Goal: Transaction & Acquisition: Purchase product/service

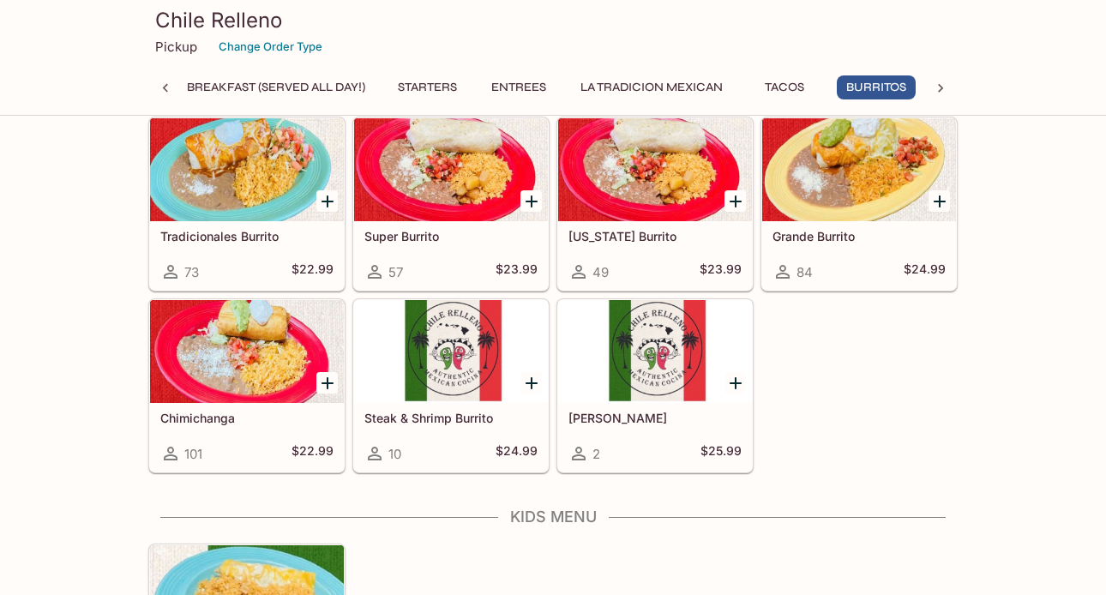
scroll to position [1835, 0]
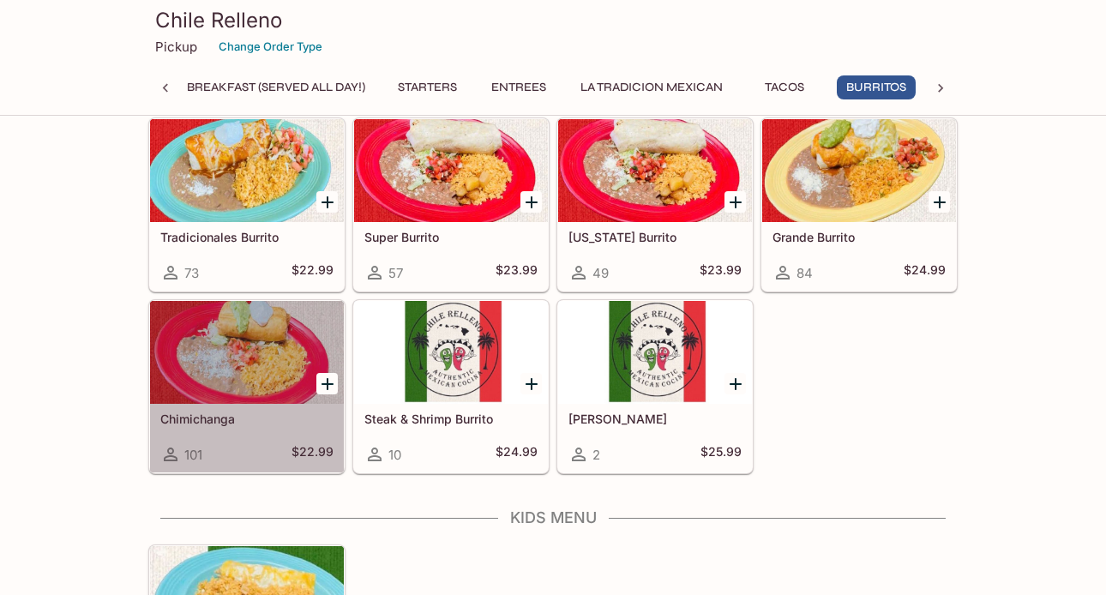
click at [202, 413] on h5 "Chimichanga" at bounding box center [246, 419] width 173 height 15
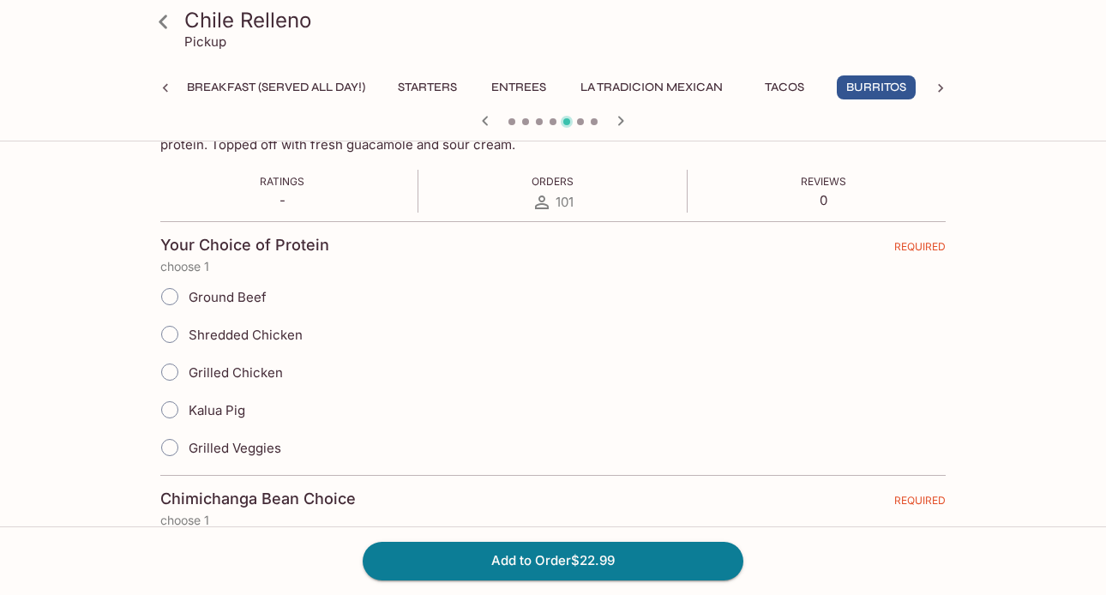
scroll to position [330, 0]
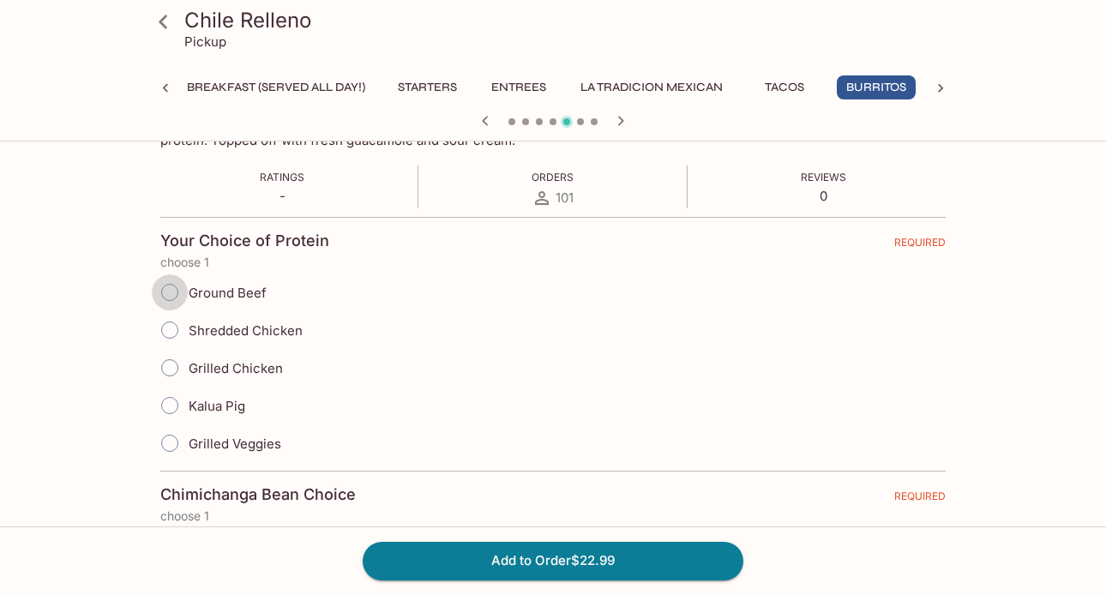
click at [171, 294] on input "Ground Beef" at bounding box center [170, 292] width 36 height 36
radio input "true"
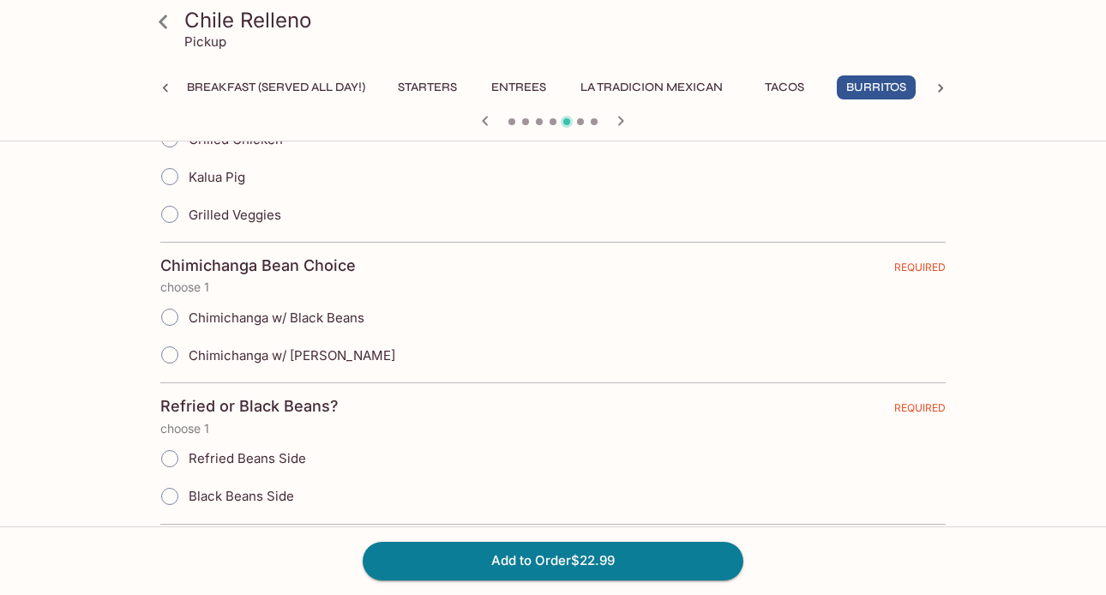
scroll to position [560, 0]
click at [166, 353] on input "Chimichanga w/ [PERSON_NAME]" at bounding box center [170, 354] width 36 height 36
radio input "true"
click at [172, 455] on input "Refried Beans Side" at bounding box center [170, 458] width 36 height 36
radio input "true"
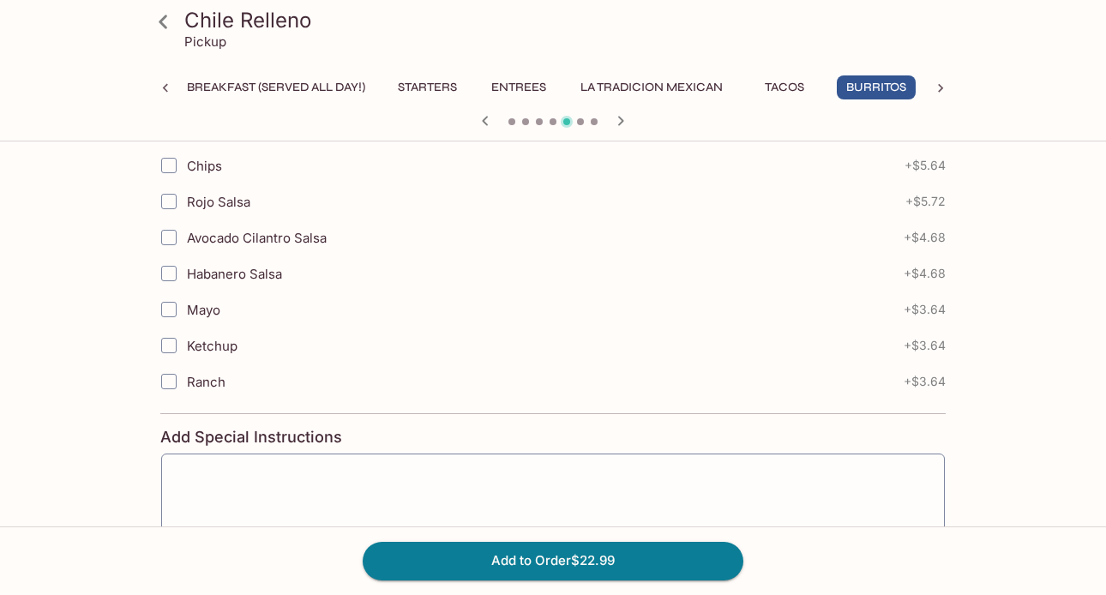
scroll to position [2396, 0]
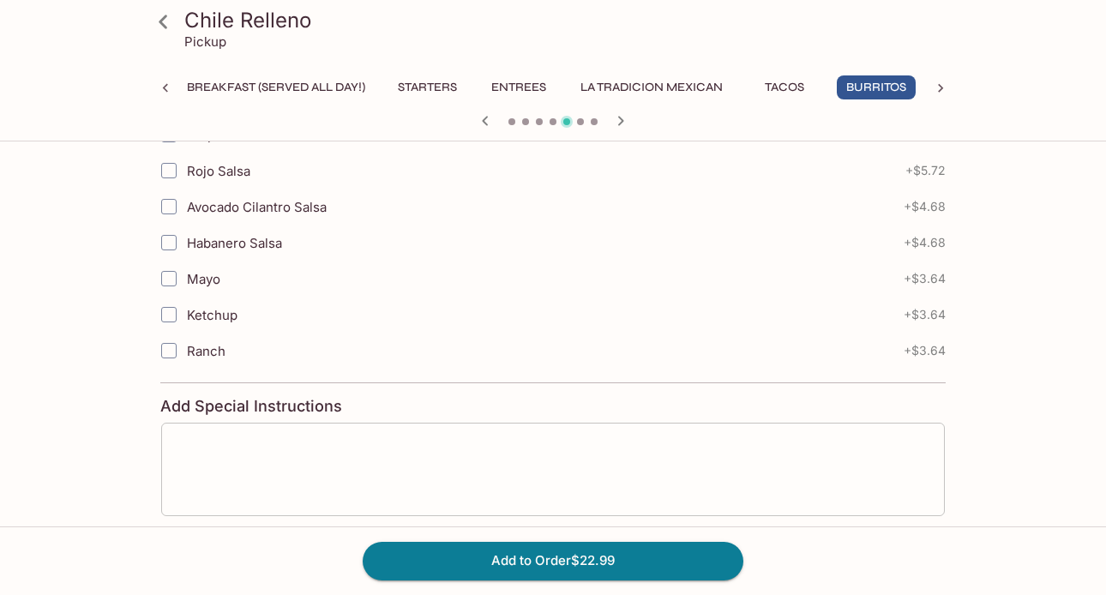
click at [241, 453] on textarea at bounding box center [553, 469] width 760 height 65
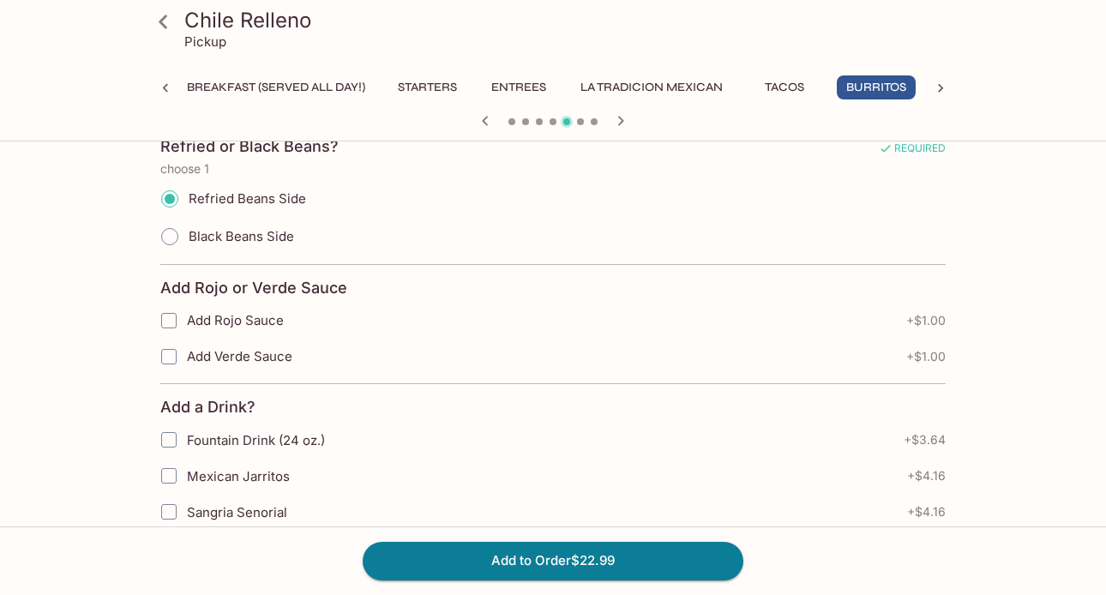
scroll to position [817, 0]
type textarea "No Cheese please"
click at [171, 323] on input "Add Rojo Sauce" at bounding box center [169, 322] width 34 height 34
click at [168, 317] on input "Add Rojo Sauce" at bounding box center [169, 322] width 34 height 34
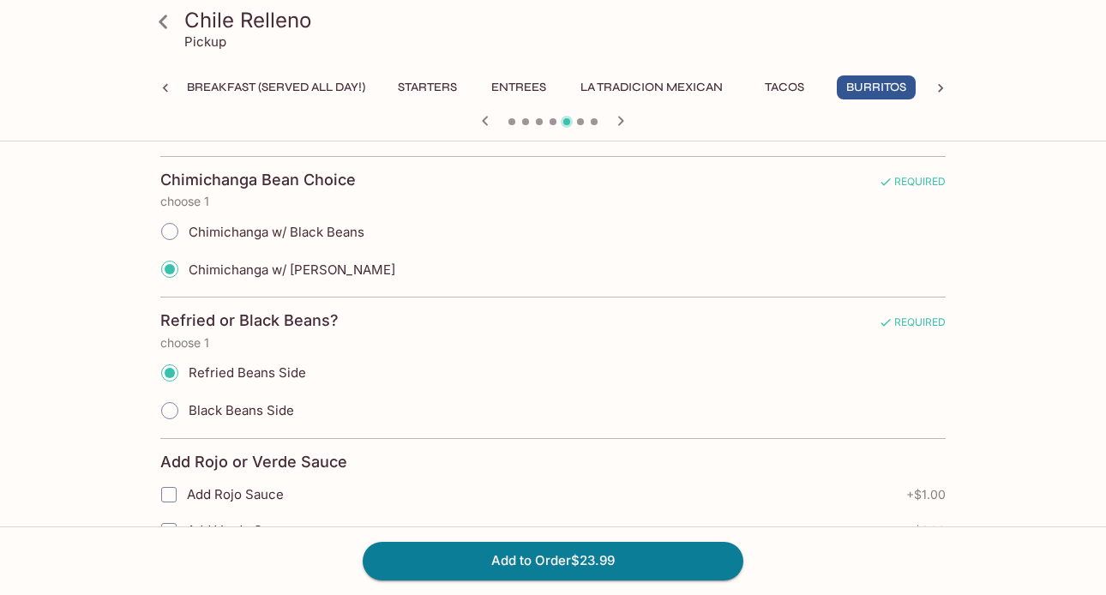
scroll to position [815, 0]
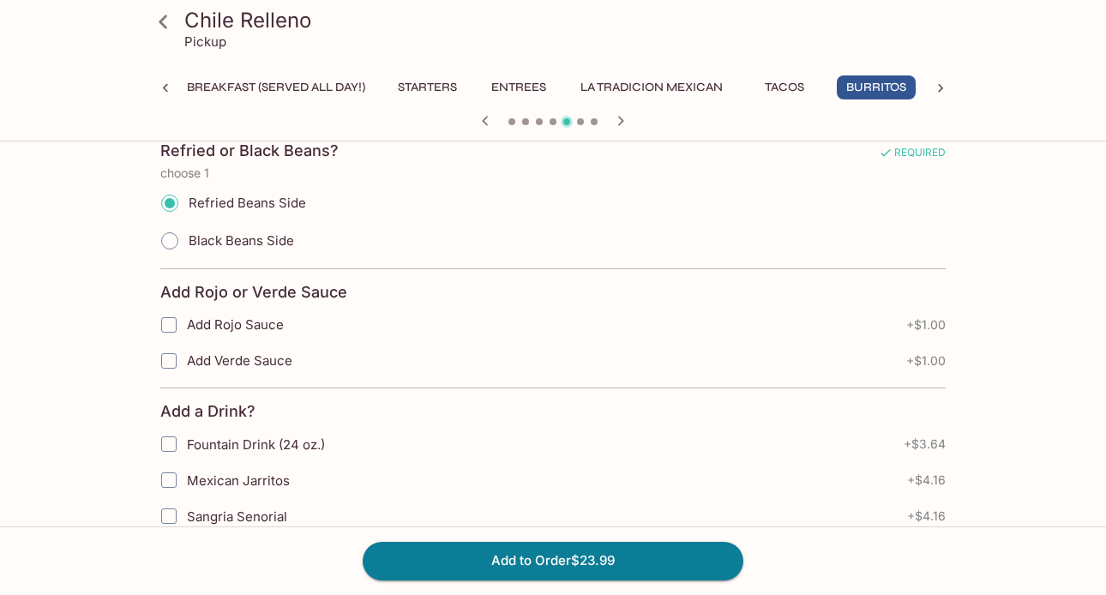
click at [167, 321] on input "Add Rojo Sauce" at bounding box center [169, 325] width 34 height 34
checkbox input "false"
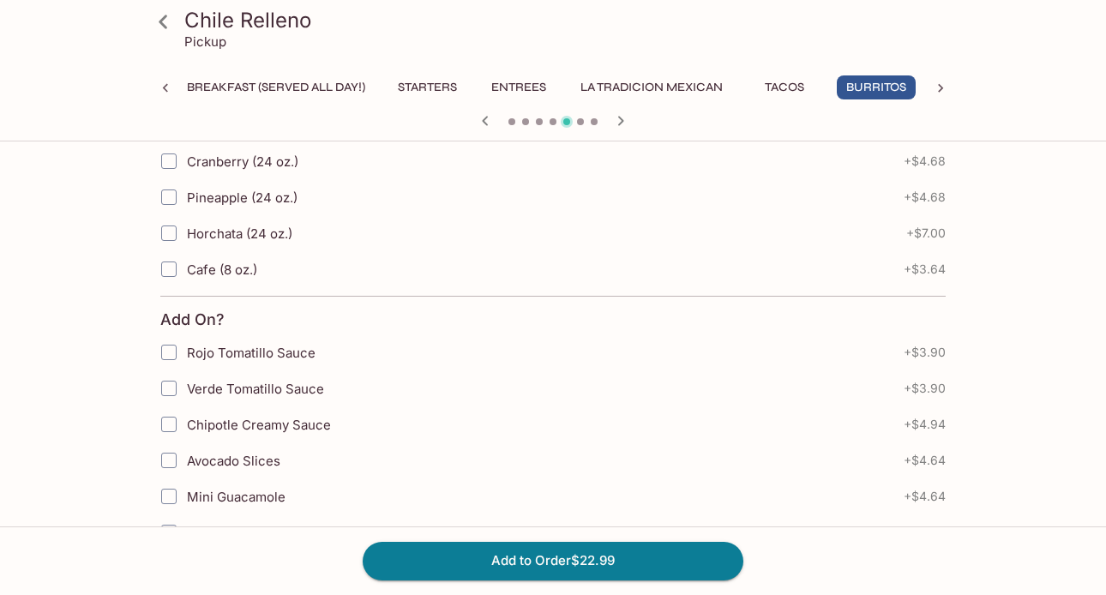
scroll to position [1357, 0]
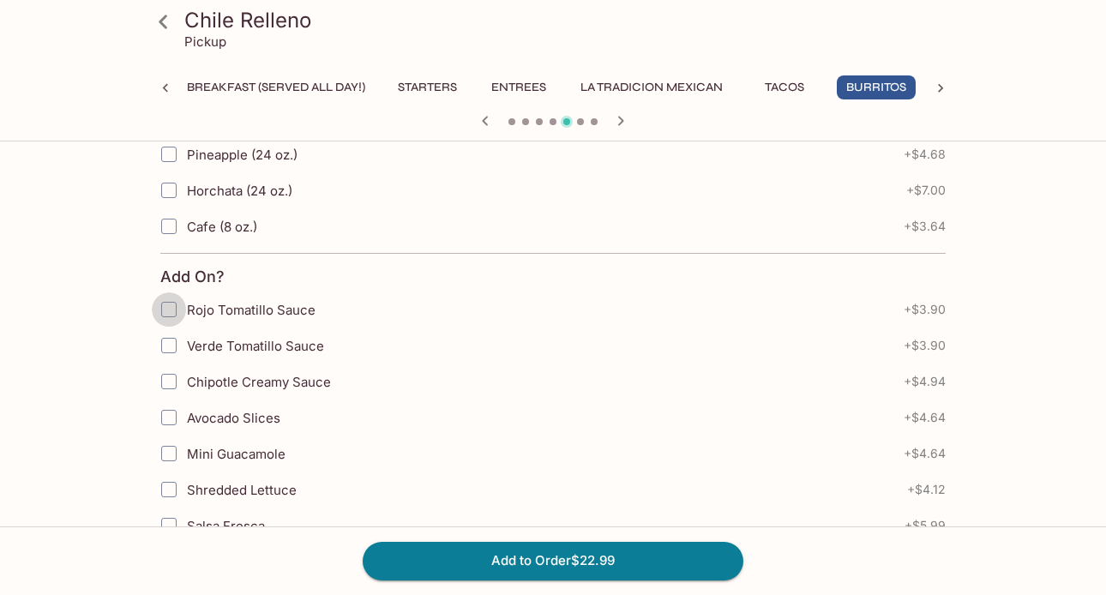
click at [169, 310] on input "Rojo Tomatillo Sauce" at bounding box center [169, 309] width 34 height 34
click at [167, 309] on input "Rojo Tomatillo Sauce" at bounding box center [169, 309] width 34 height 34
checkbox input "false"
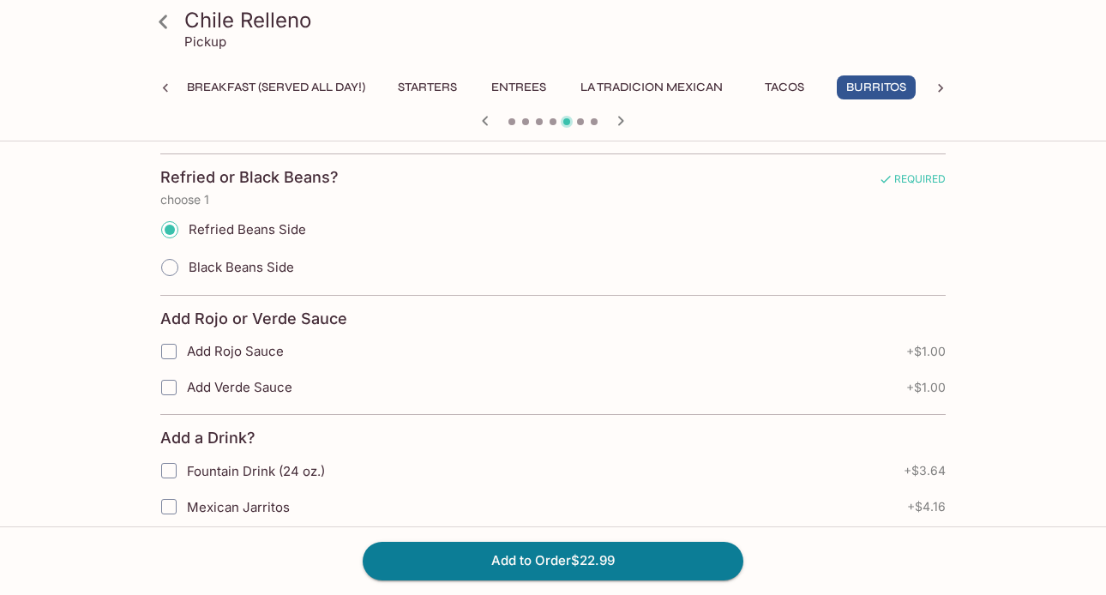
scroll to position [787, 0]
click at [166, 347] on input "Add Rojo Sauce" at bounding box center [169, 352] width 34 height 34
checkbox input "true"
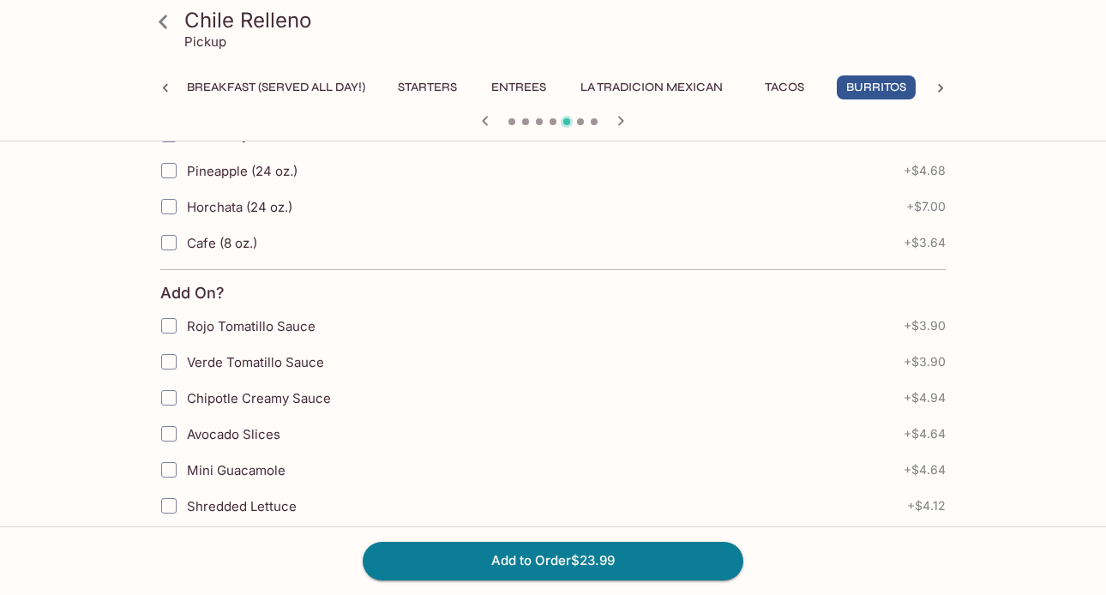
scroll to position [1348, 0]
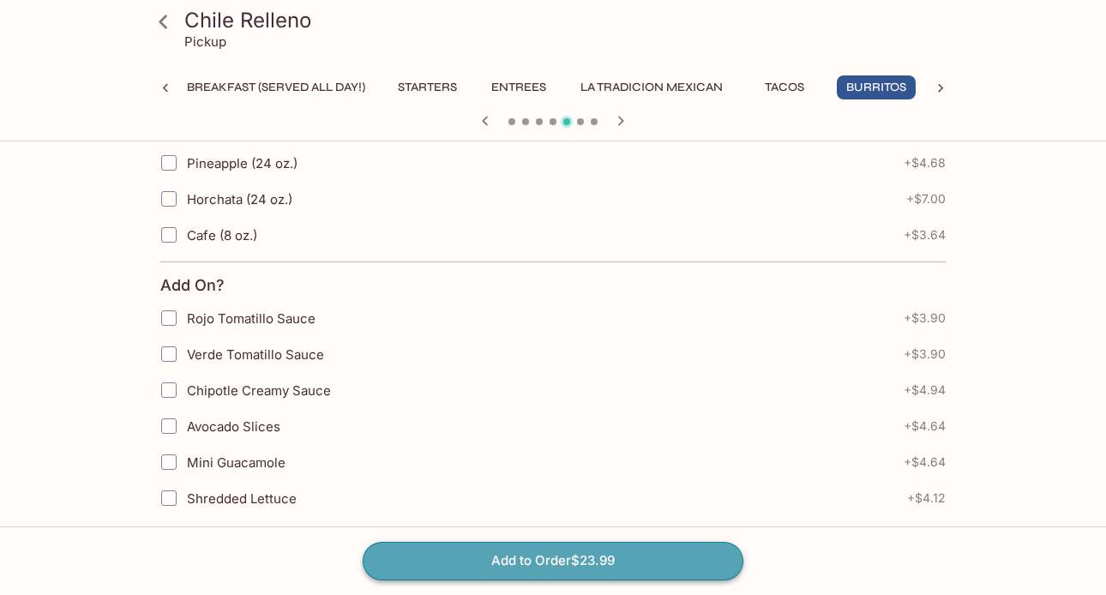
click at [539, 565] on button "Add to Order $23.99" at bounding box center [553, 561] width 381 height 38
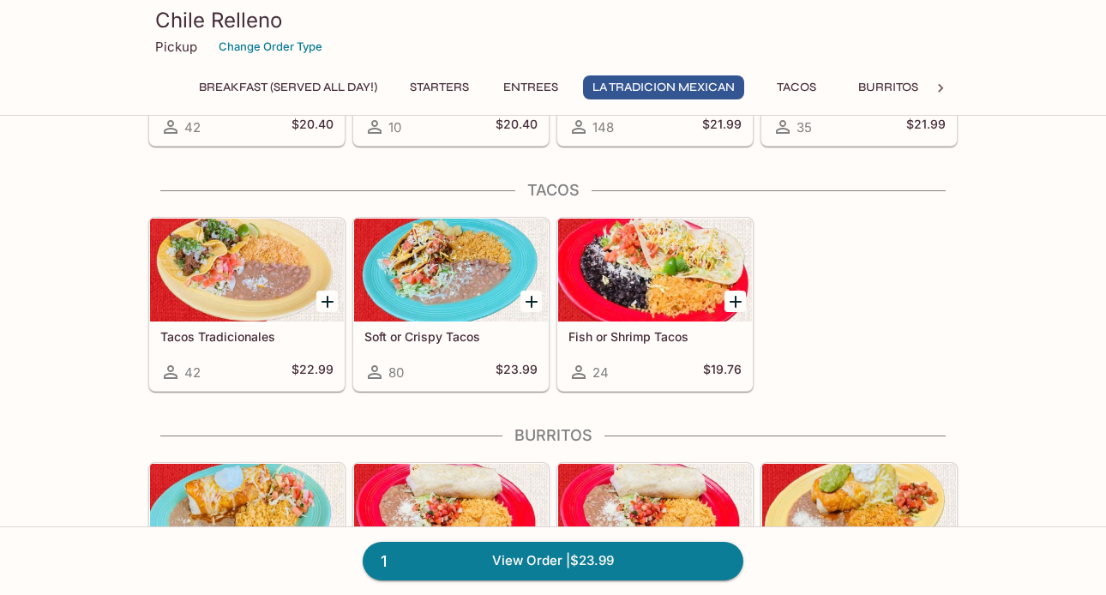
scroll to position [1534, 0]
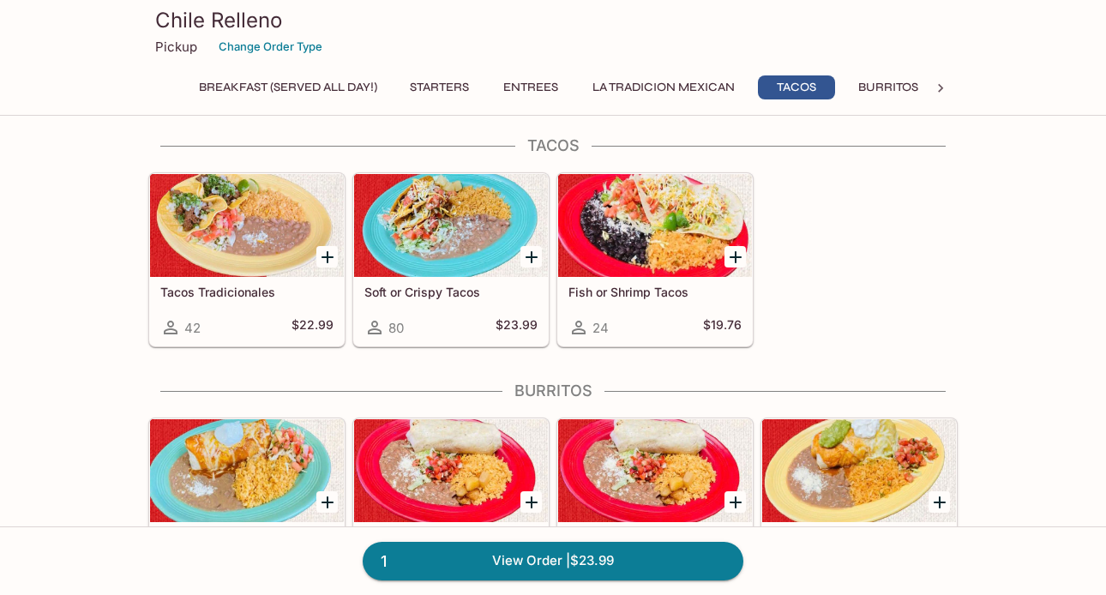
click at [424, 286] on h5 "Soft or Crispy Tacos" at bounding box center [451, 292] width 173 height 15
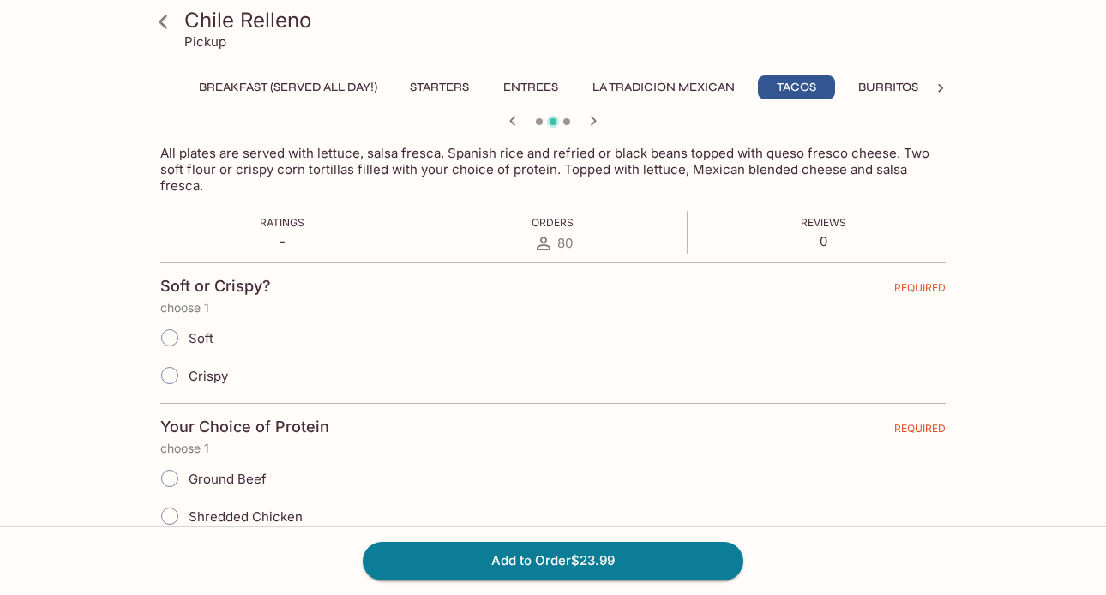
scroll to position [286, 0]
click at [172, 357] on input "Crispy" at bounding box center [170, 374] width 36 height 36
radio input "true"
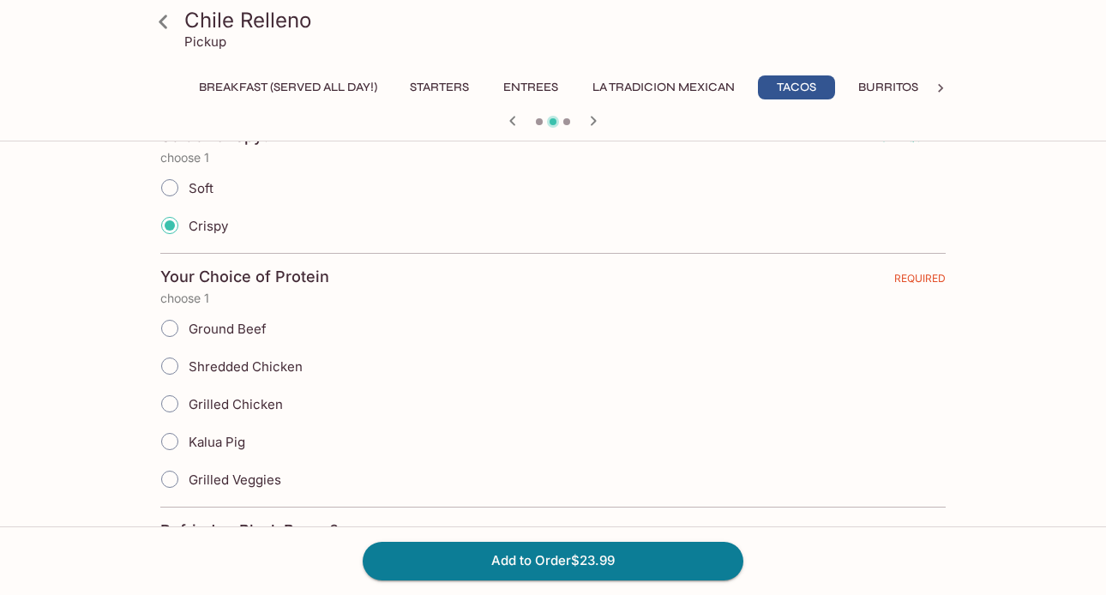
scroll to position [436, 0]
click at [170, 349] on input "Shredded Chicken" at bounding box center [170, 365] width 36 height 36
radio input "true"
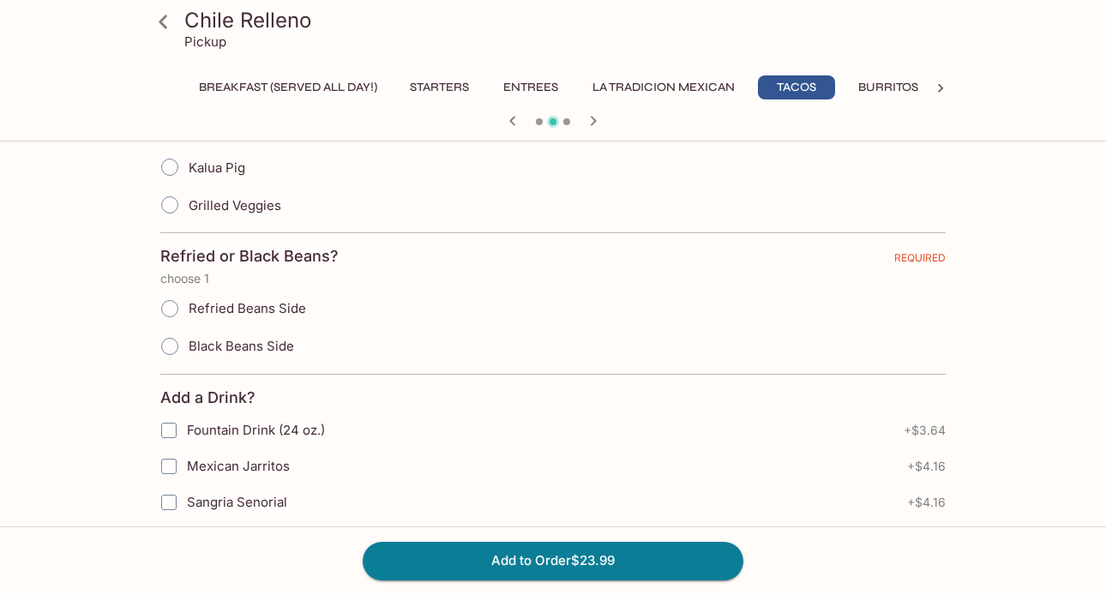
scroll to position [710, 0]
click at [165, 334] on input "Black Beans Side" at bounding box center [170, 346] width 36 height 36
radio input "true"
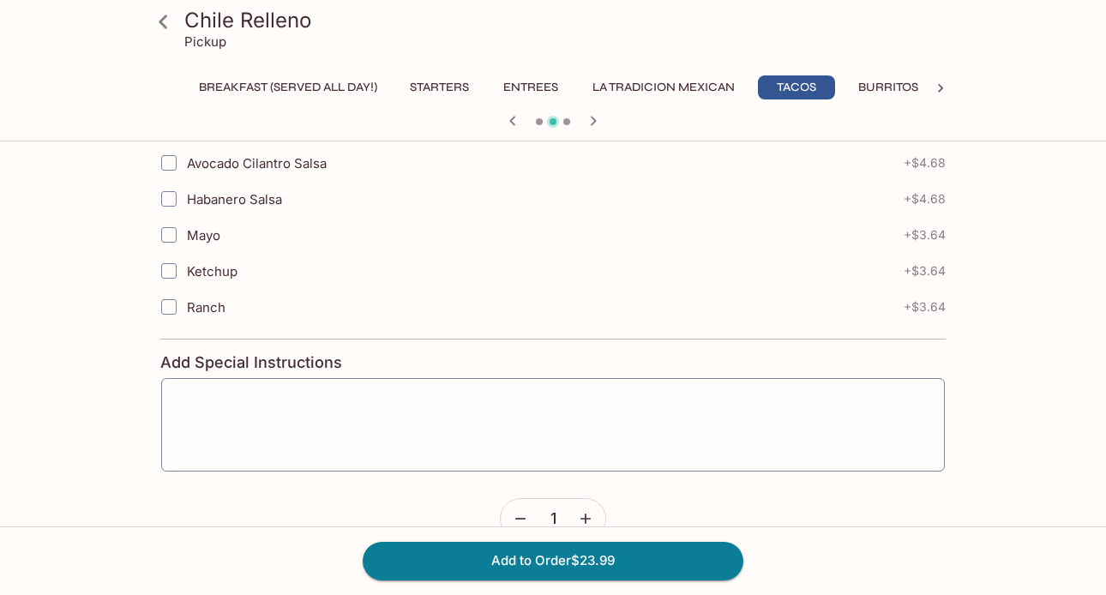
scroll to position [2317, 0]
click at [545, 557] on button "Add to Order $23.99" at bounding box center [553, 561] width 381 height 38
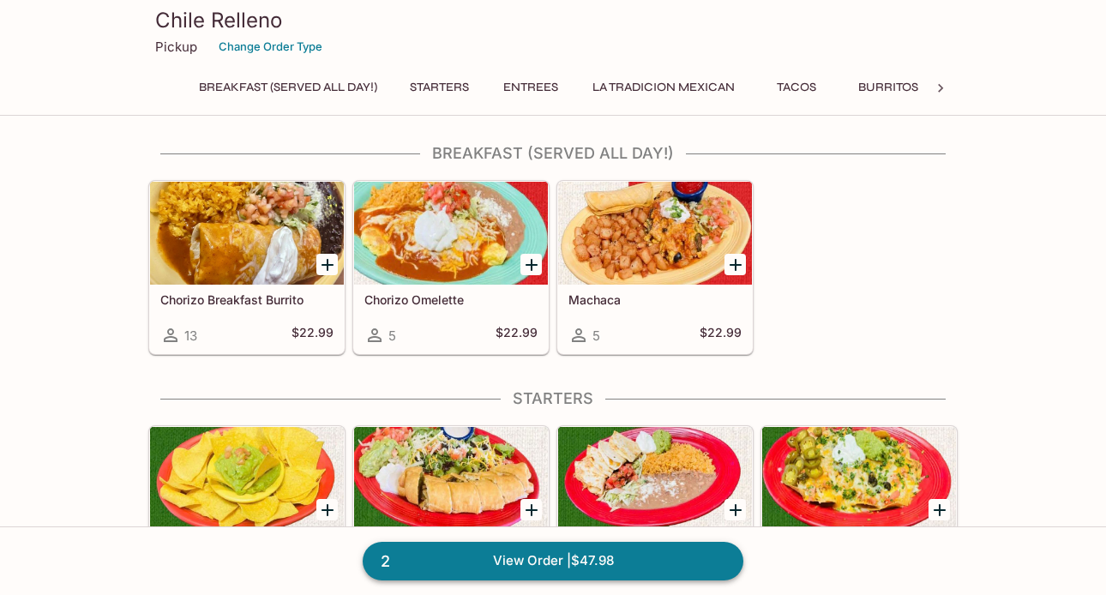
click at [530, 562] on link "2 View Order | $47.98" at bounding box center [553, 561] width 381 height 38
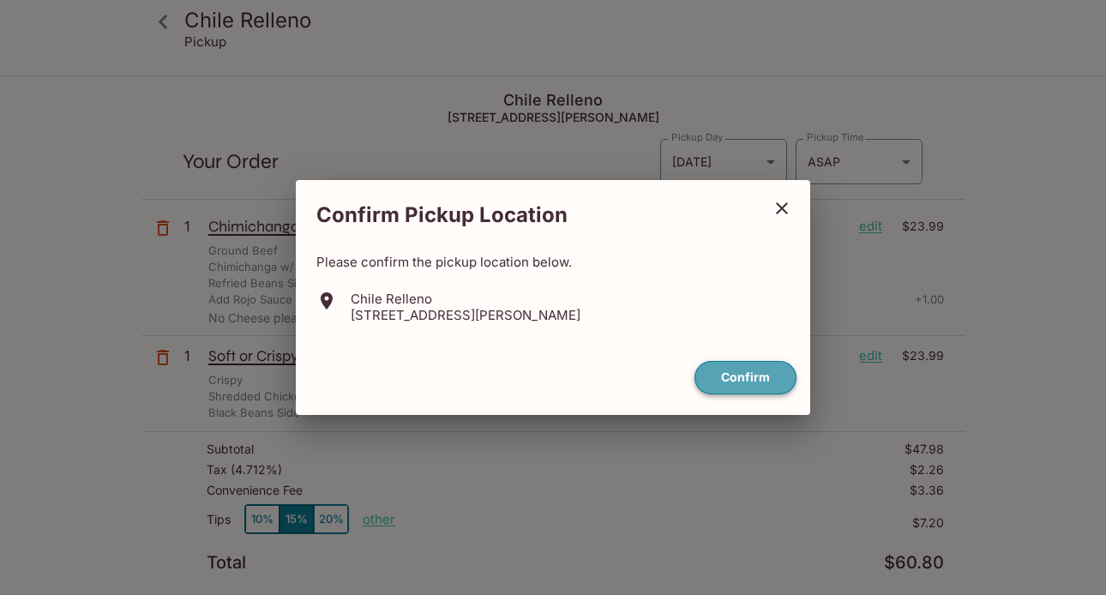
click at [747, 376] on button "Confirm" at bounding box center [746, 377] width 102 height 33
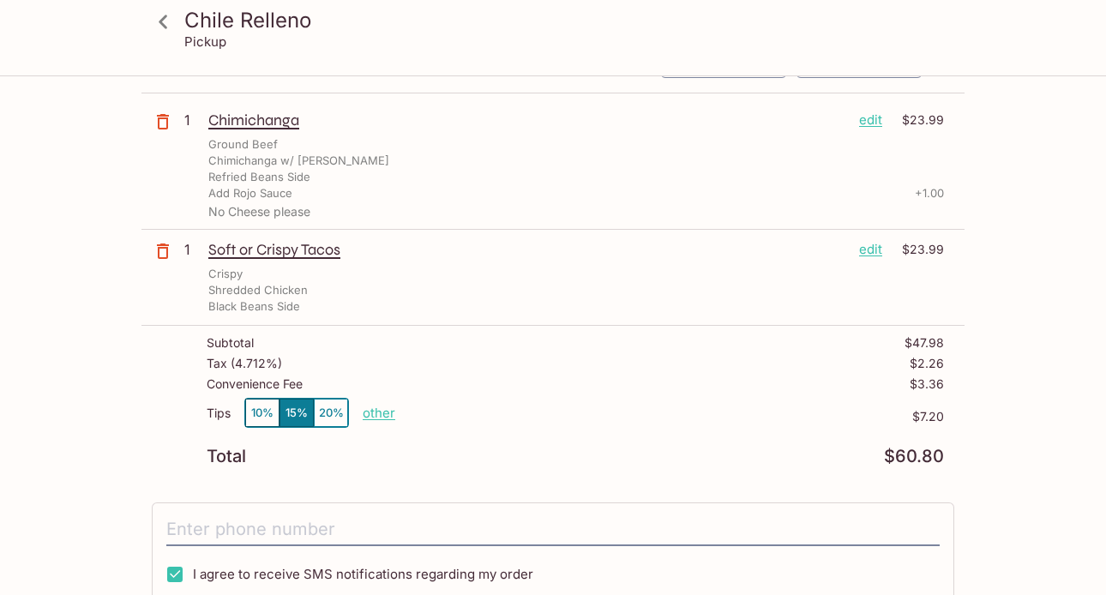
scroll to position [129, 0]
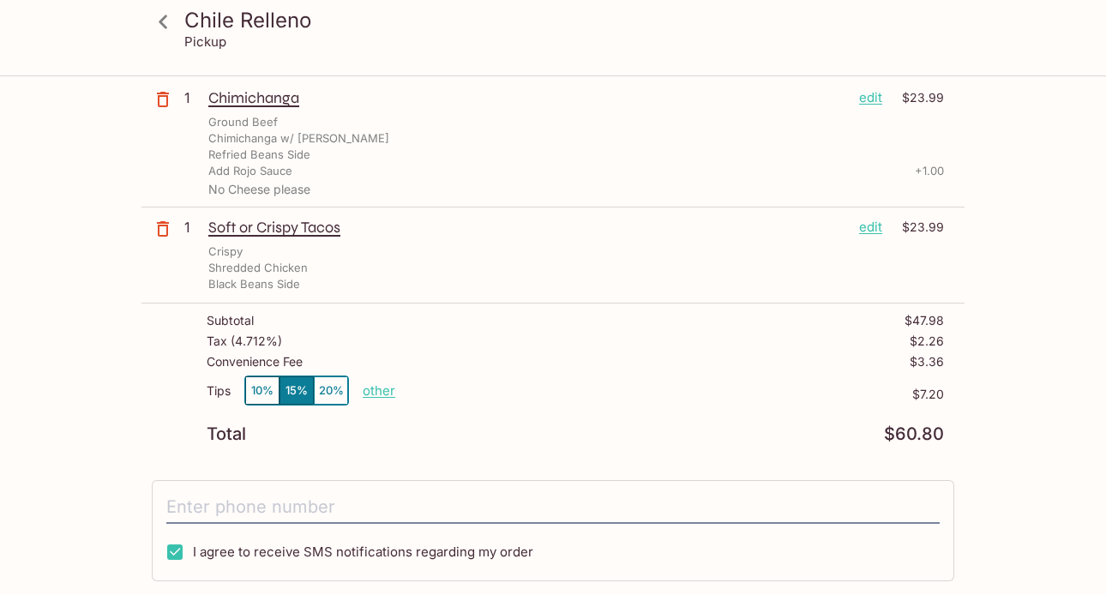
click at [334, 389] on button "20%" at bounding box center [331, 391] width 34 height 28
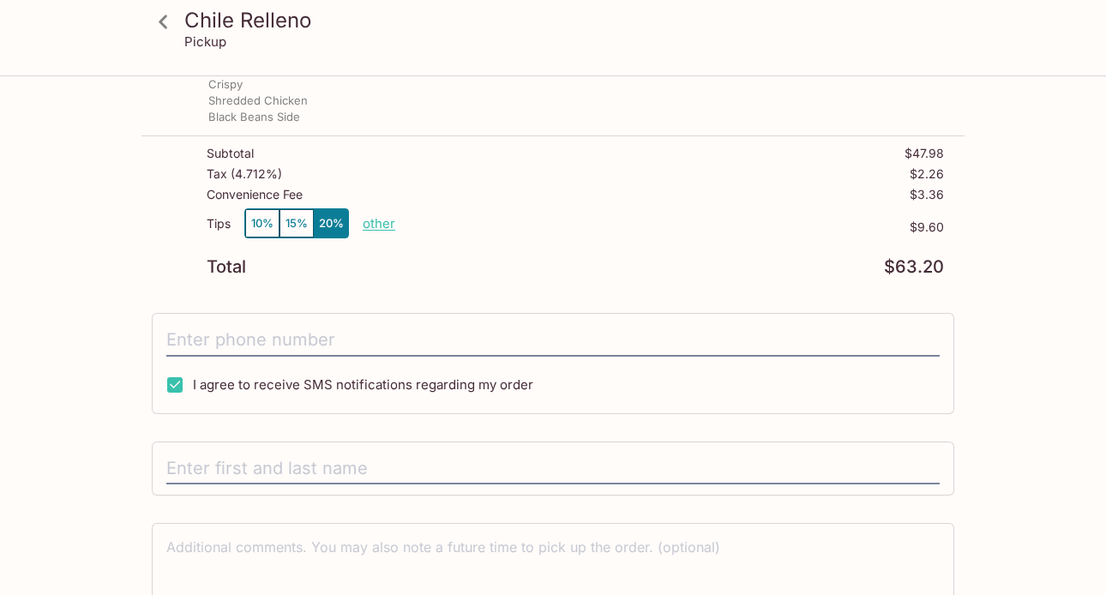
scroll to position [300, 0]
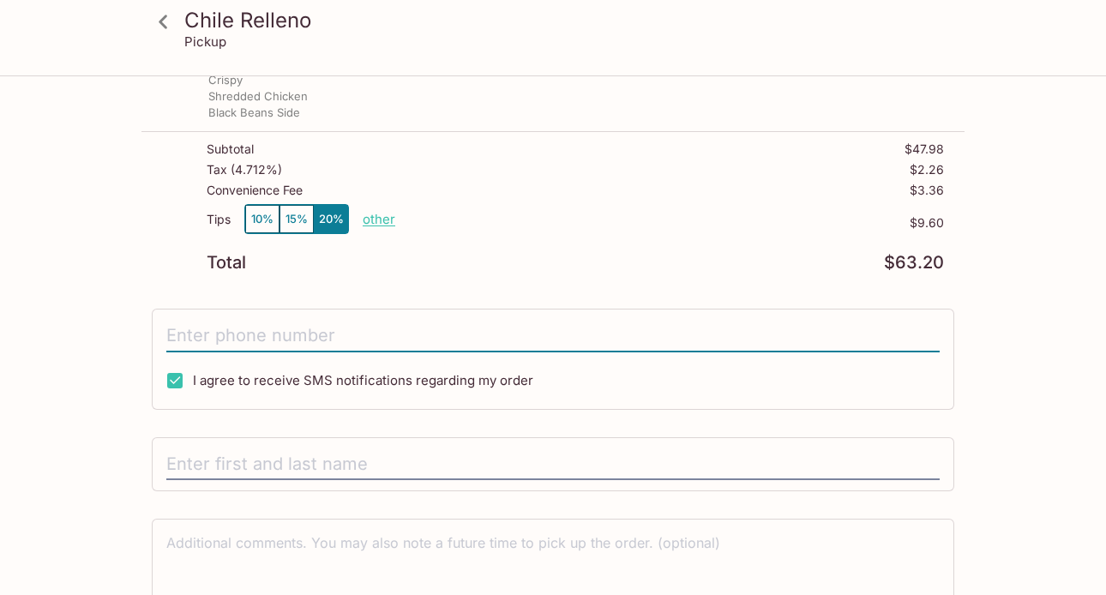
click at [276, 334] on input "tel" at bounding box center [553, 336] width 774 height 33
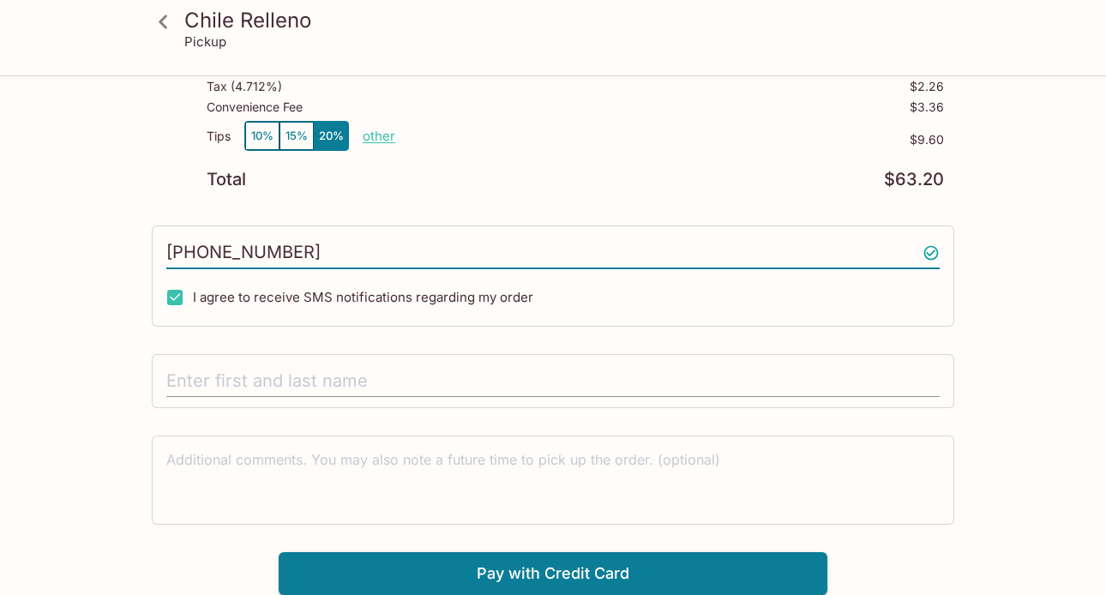
type input "[PHONE_NUMBER]"
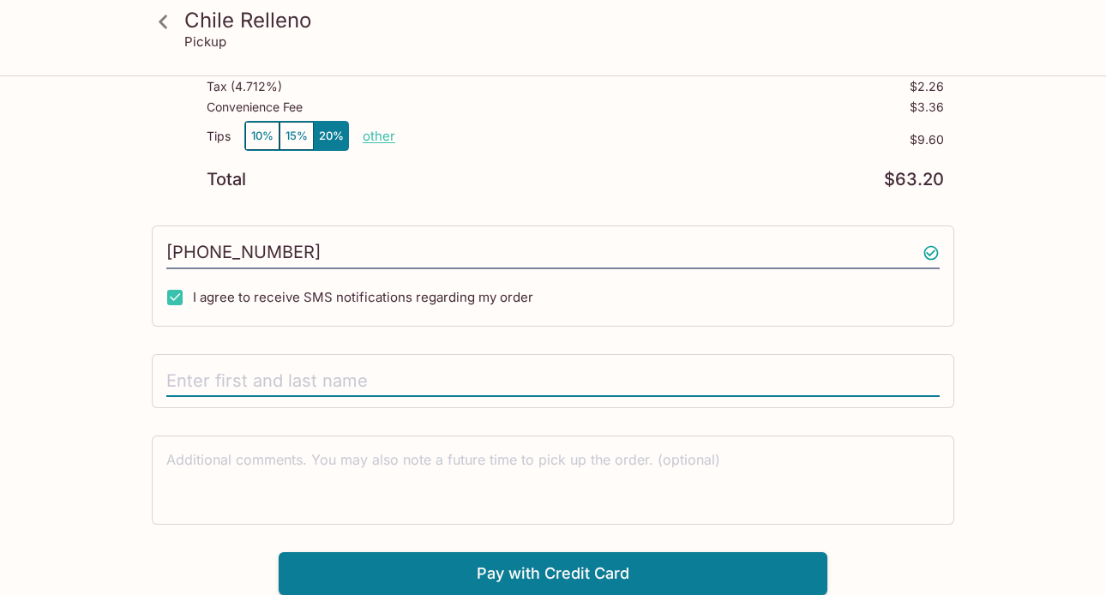
click at [198, 379] on input "text" at bounding box center [553, 381] width 774 height 33
type input "[PERSON_NAME]"
click at [530, 572] on button "Pay with Credit Card" at bounding box center [553, 573] width 549 height 43
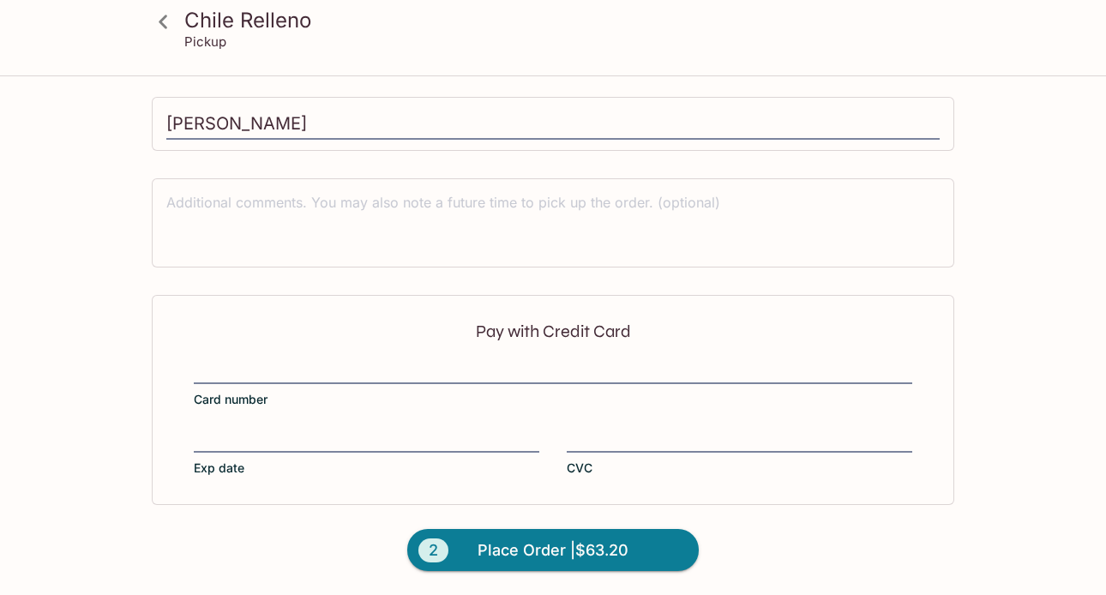
scroll to position [641, 0]
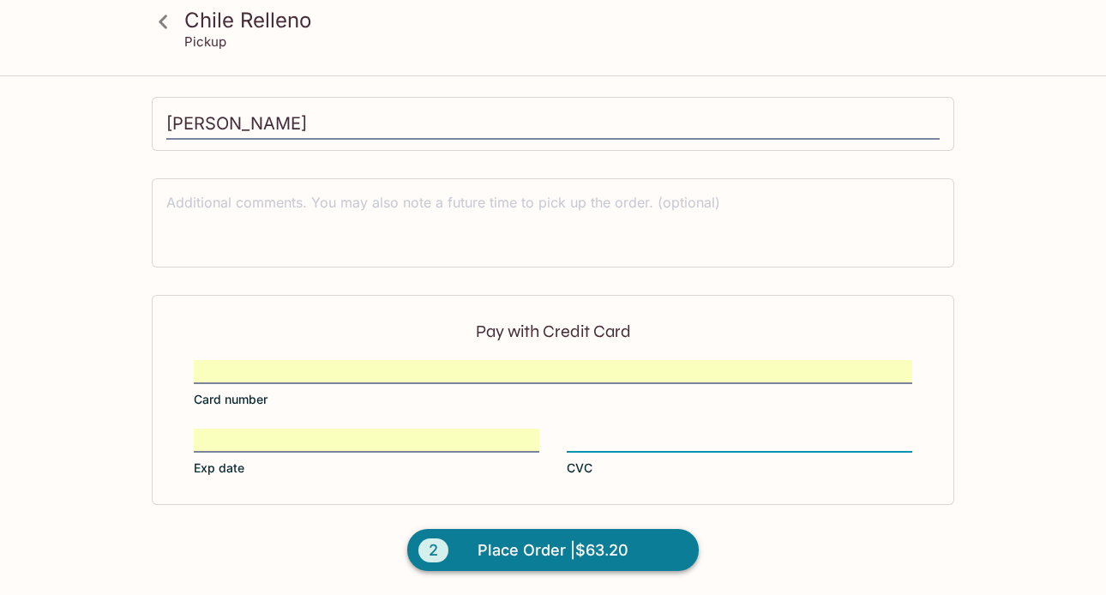
click at [533, 543] on span "Place Order | $63.20" at bounding box center [553, 550] width 151 height 27
